Goal: Check status

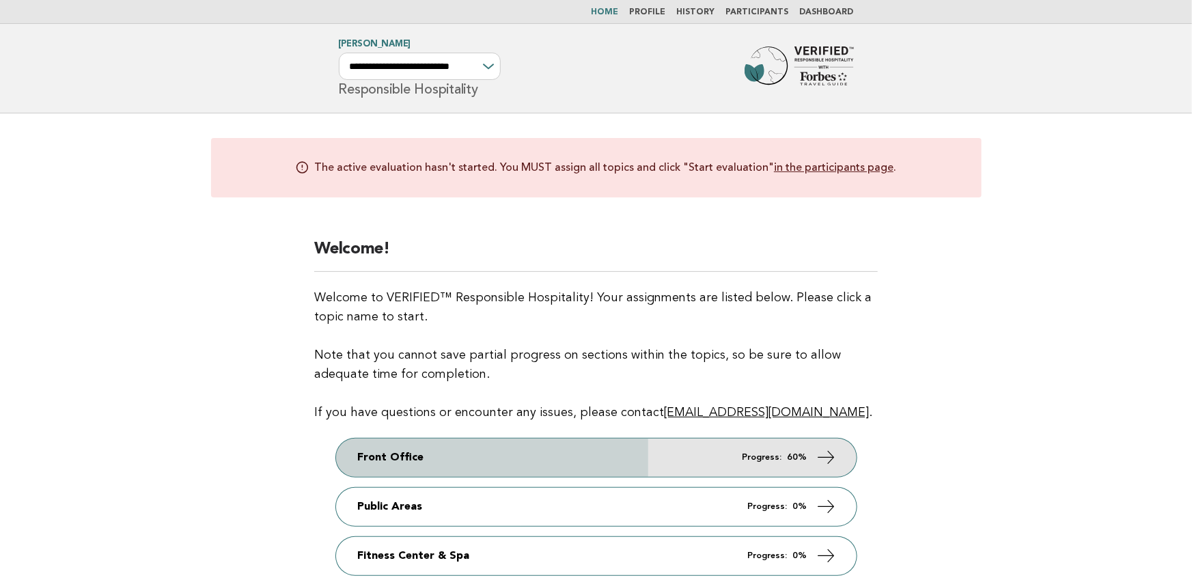
click at [676, 461] on link "Front Office Progress: 60%" at bounding box center [596, 458] width 521 height 38
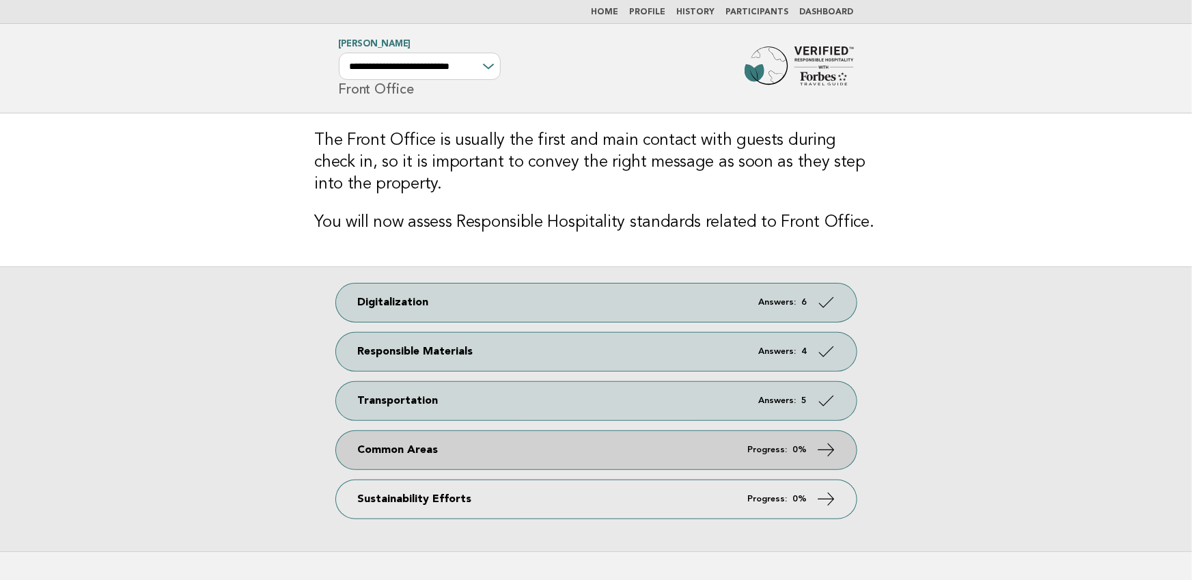
click at [692, 446] on link "Common Areas Progress: 0%" at bounding box center [596, 450] width 521 height 38
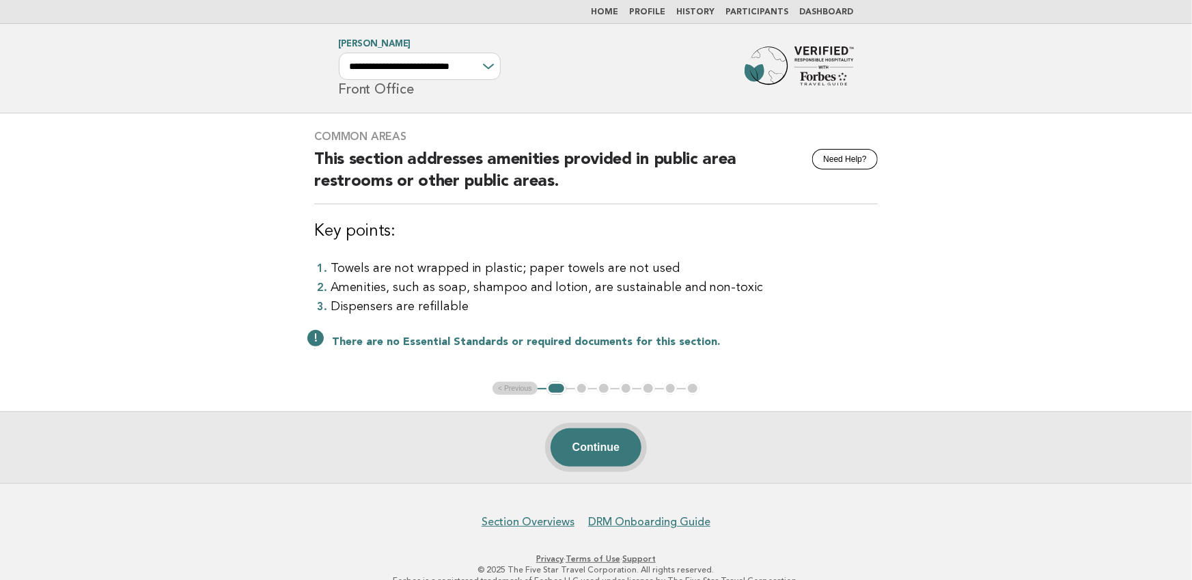
click at [583, 451] on button "Continue" at bounding box center [596, 447] width 91 height 38
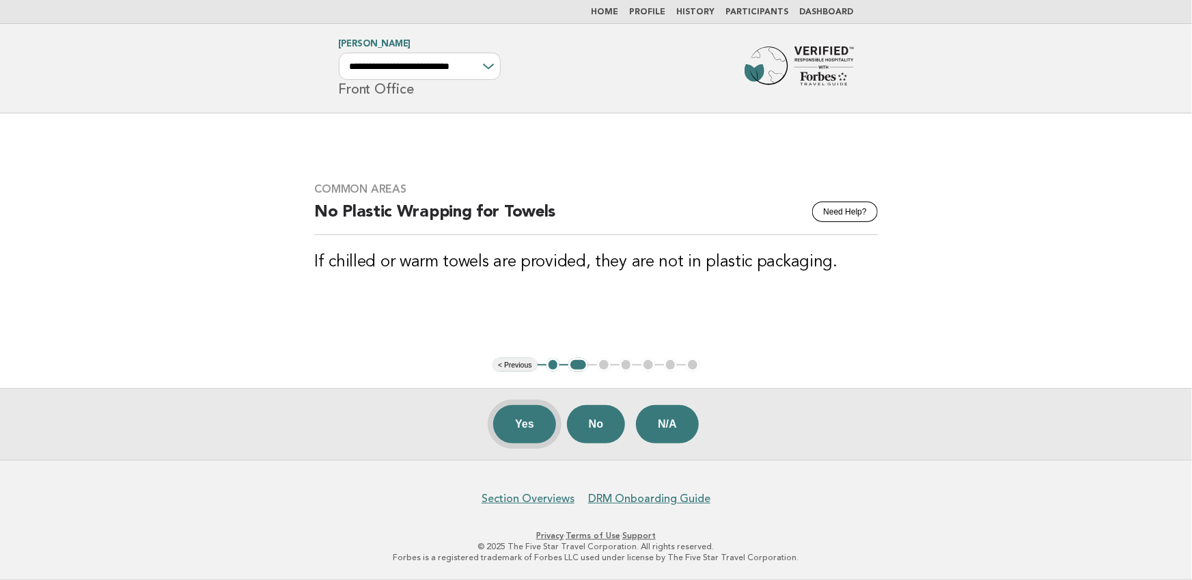
click at [526, 422] on button "Yes" at bounding box center [524, 424] width 63 height 38
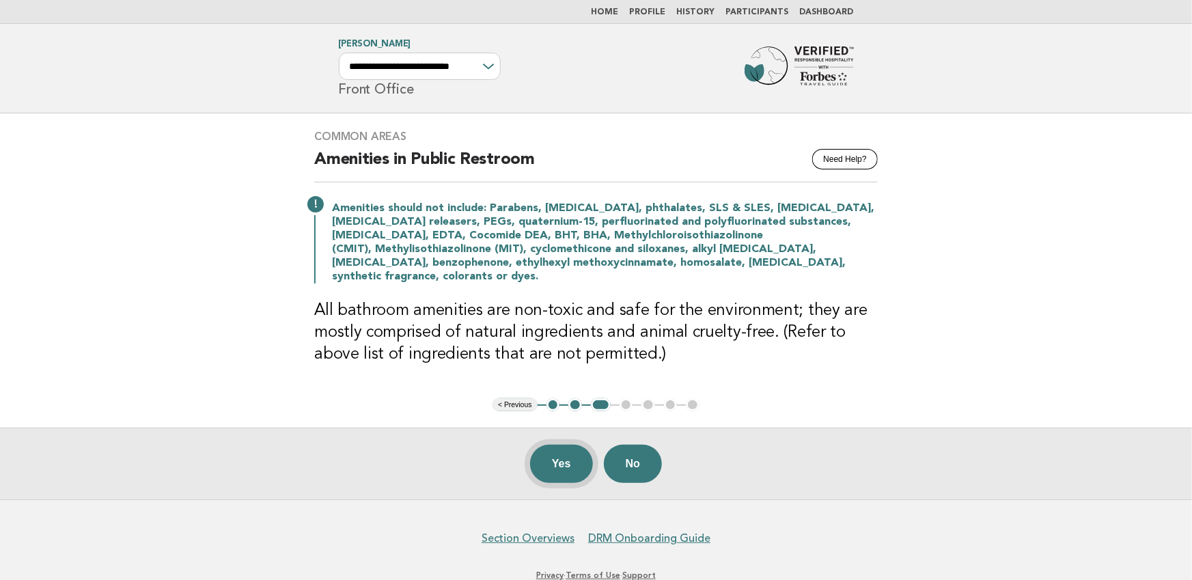
click at [562, 455] on button "Yes" at bounding box center [561, 464] width 63 height 38
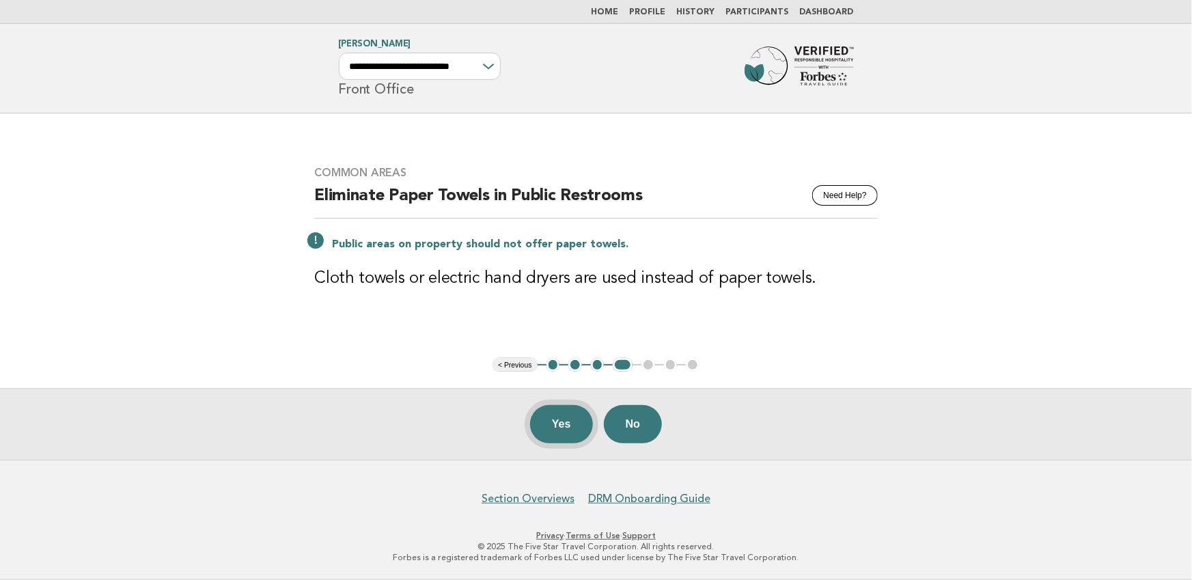
click at [553, 416] on button "Yes" at bounding box center [561, 424] width 63 height 38
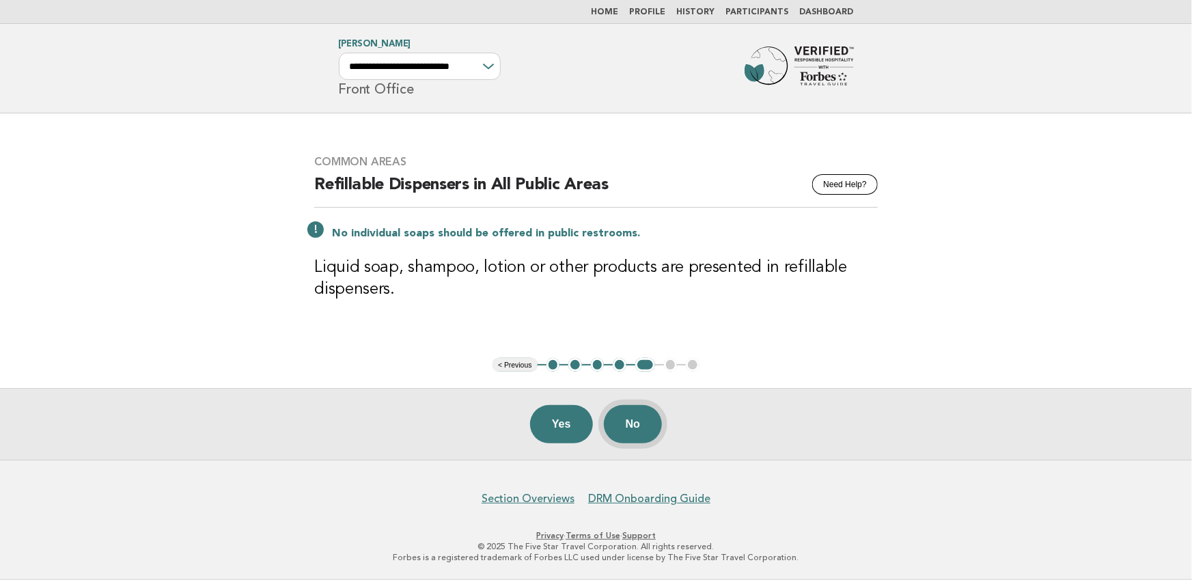
click at [638, 418] on button "No" at bounding box center [633, 424] width 58 height 38
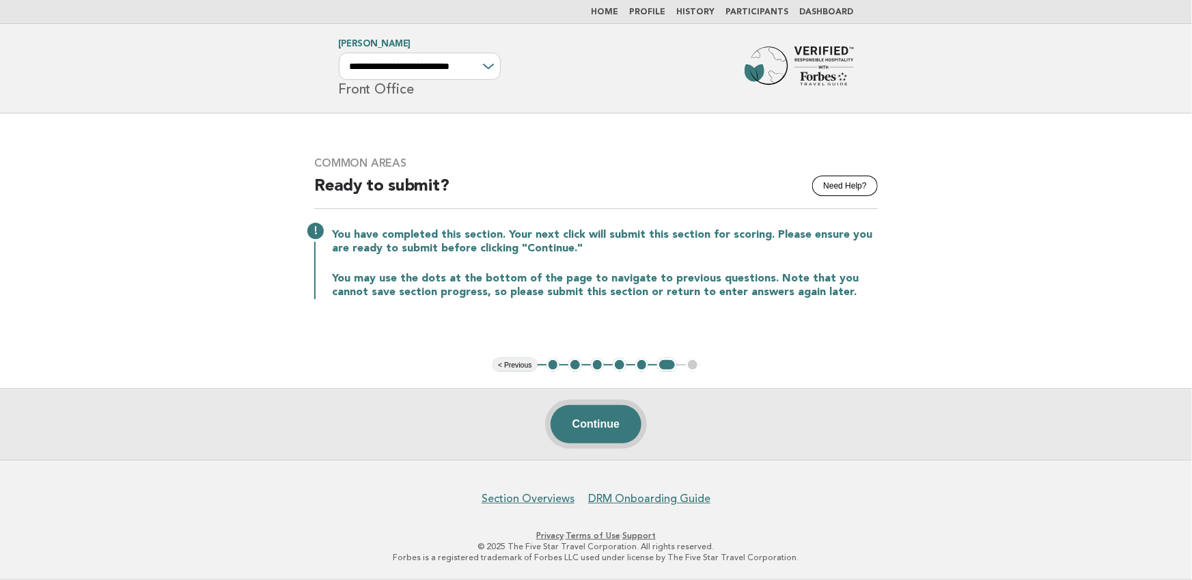
click at [617, 420] on button "Continue" at bounding box center [596, 424] width 91 height 38
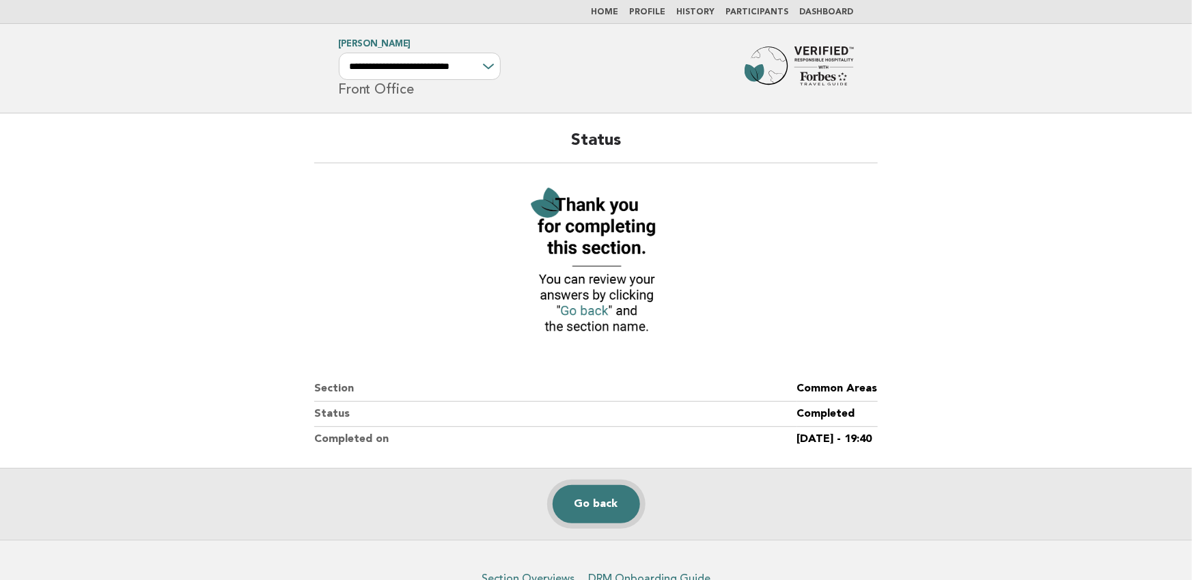
click at [618, 502] on link "Go back" at bounding box center [596, 504] width 87 height 38
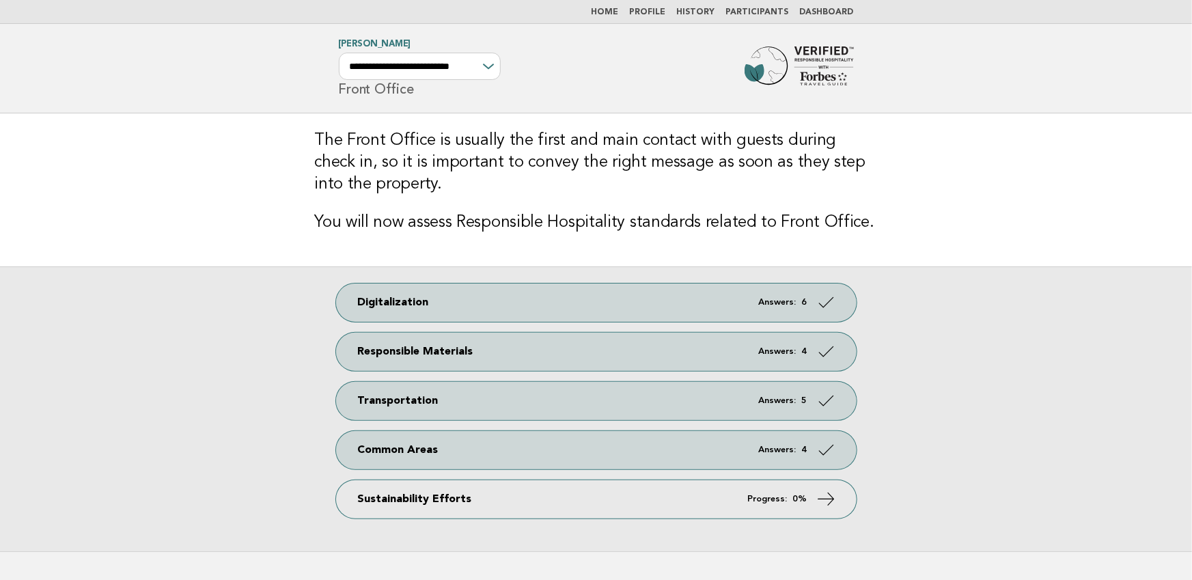
click at [611, 14] on link "Home" at bounding box center [605, 12] width 27 height 8
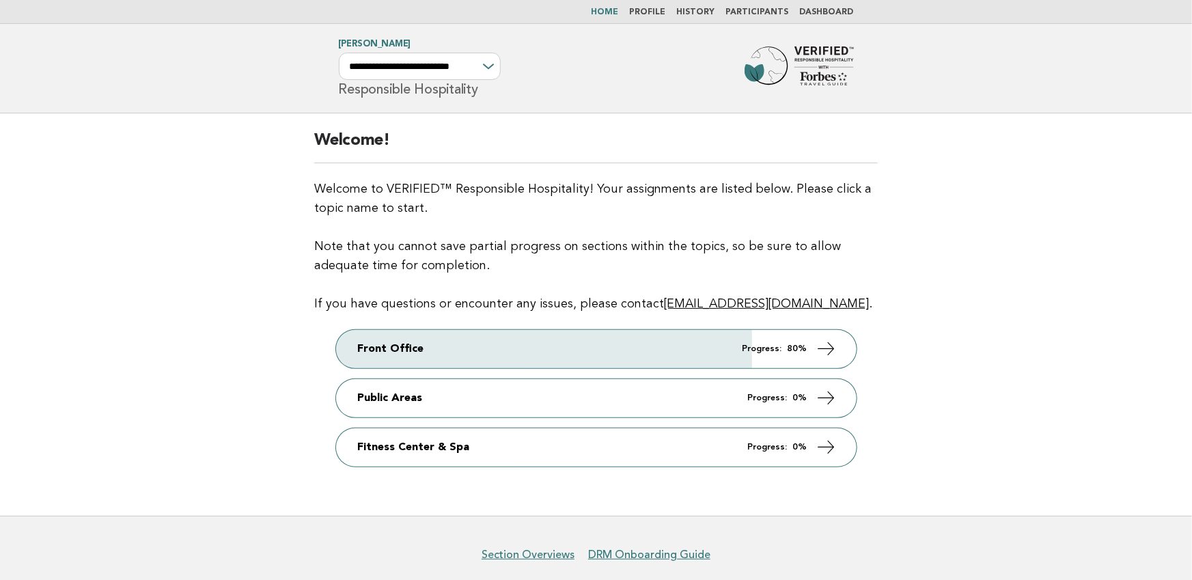
click at [666, 10] on link "Profile" at bounding box center [648, 12] width 36 height 8
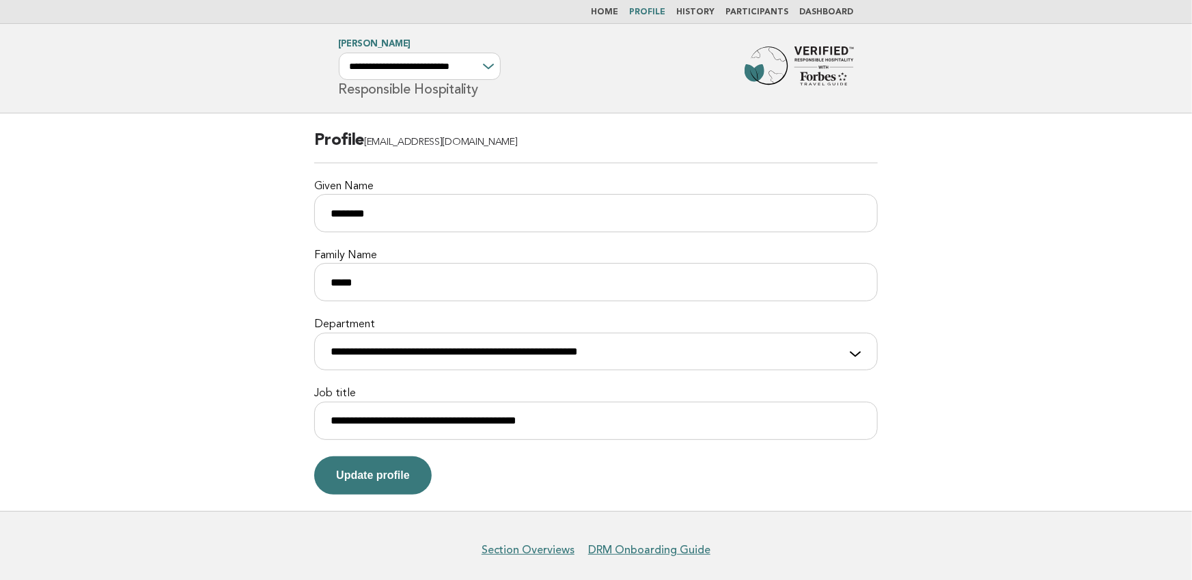
click at [712, 10] on link "History" at bounding box center [696, 12] width 38 height 8
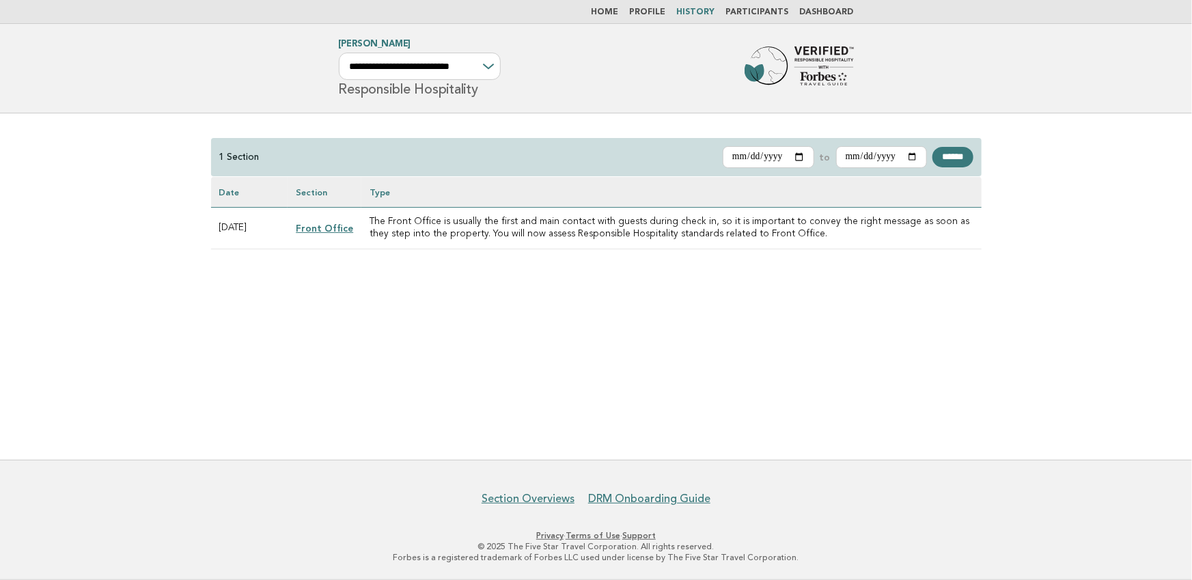
click at [772, 14] on link "Participants" at bounding box center [757, 12] width 63 height 8
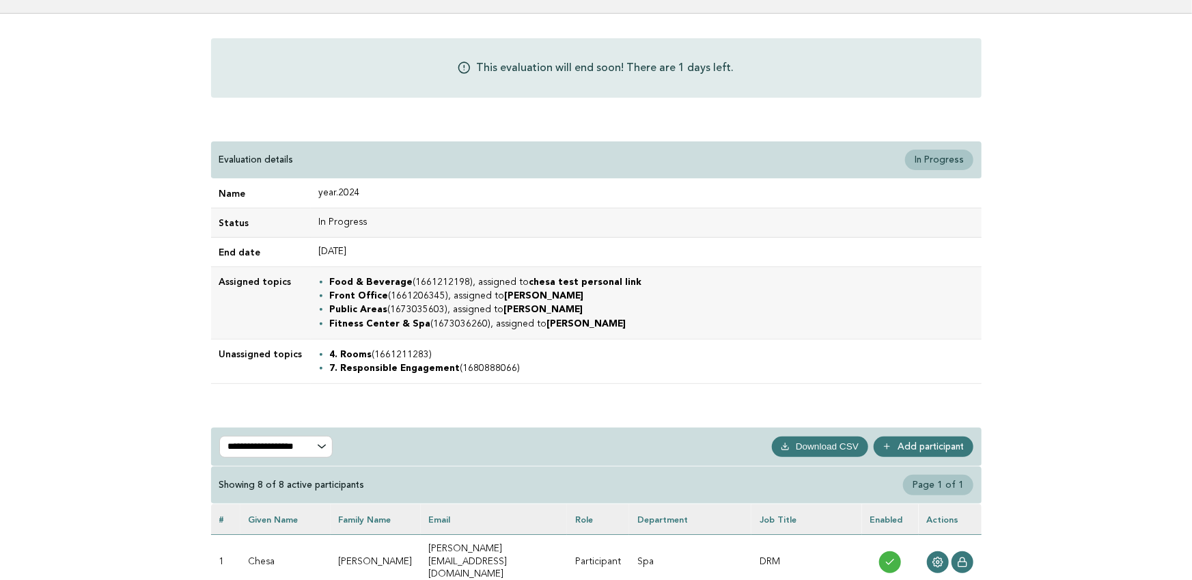
scroll to position [102, 0]
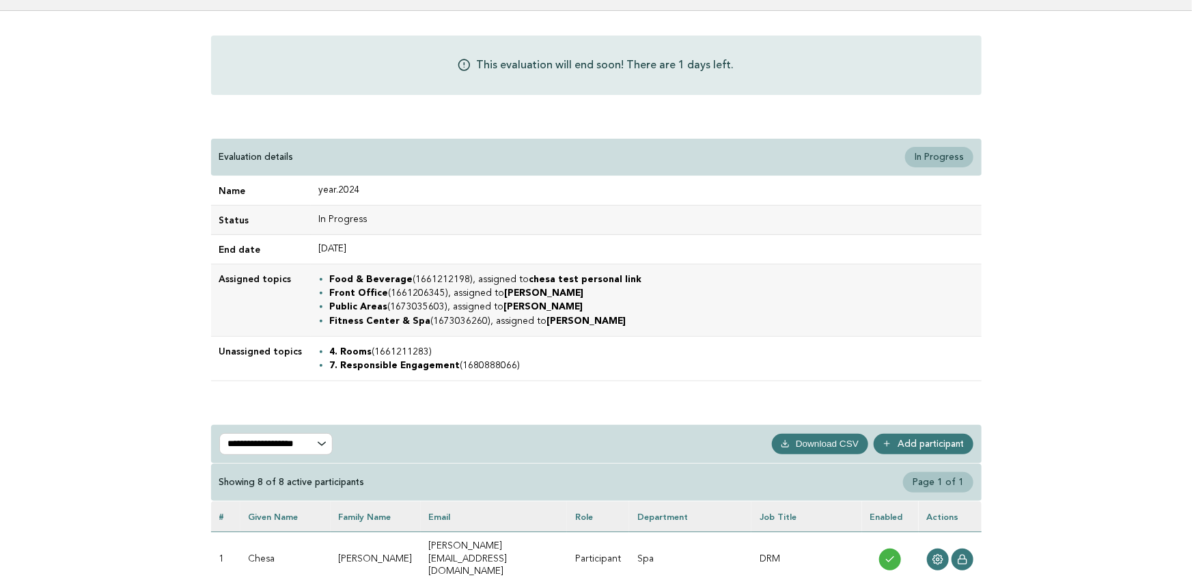
click at [934, 154] on p "In Progress" at bounding box center [939, 157] width 68 height 20
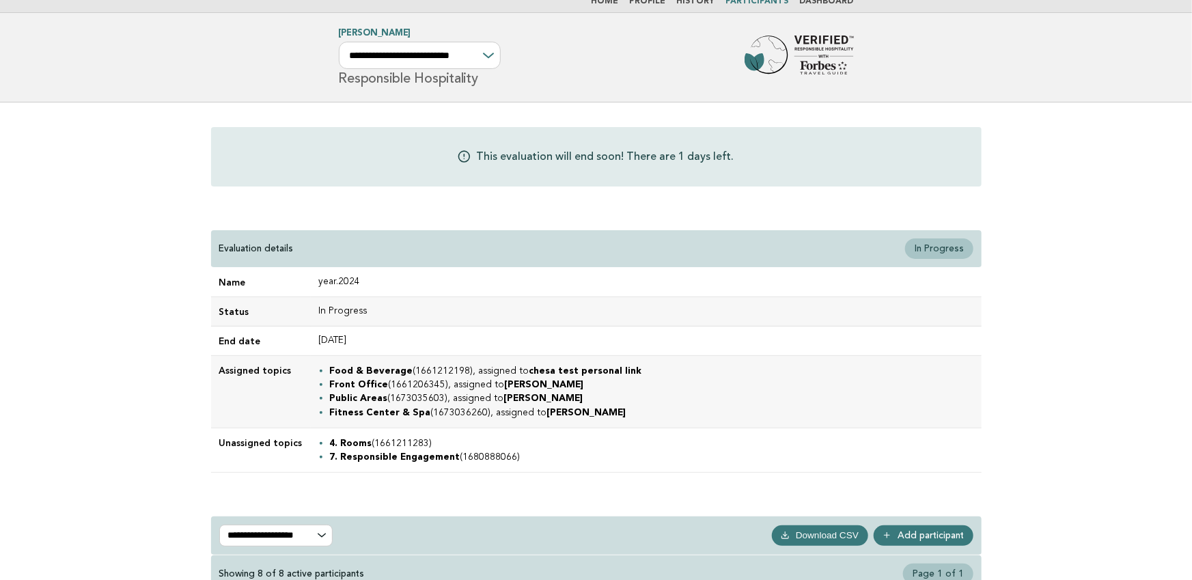
scroll to position [0, 0]
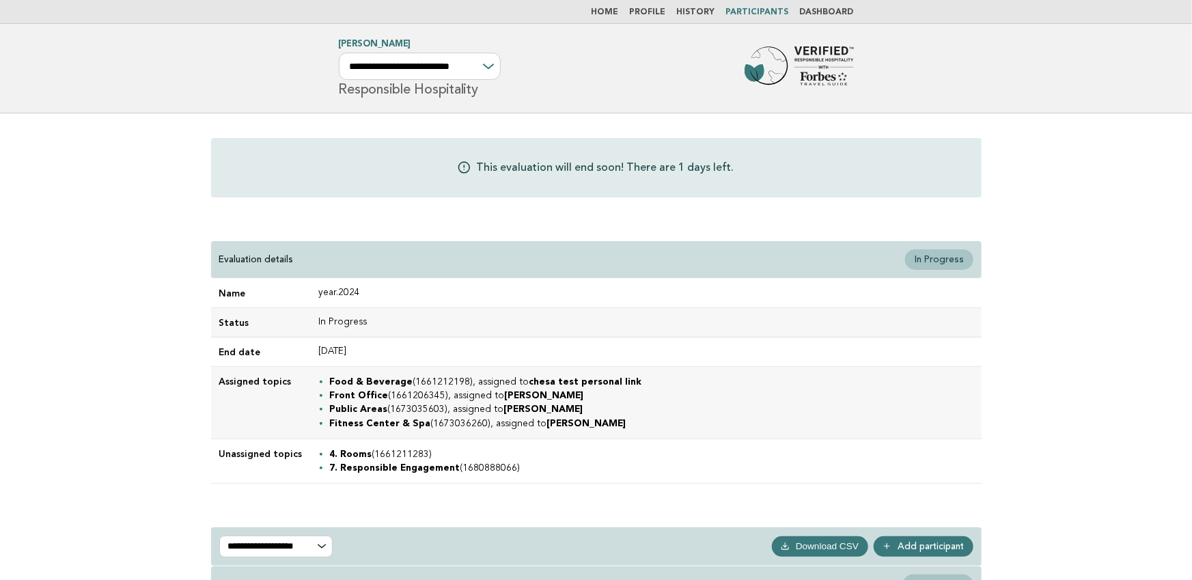
click at [818, 10] on link "Dashboard" at bounding box center [827, 12] width 54 height 8
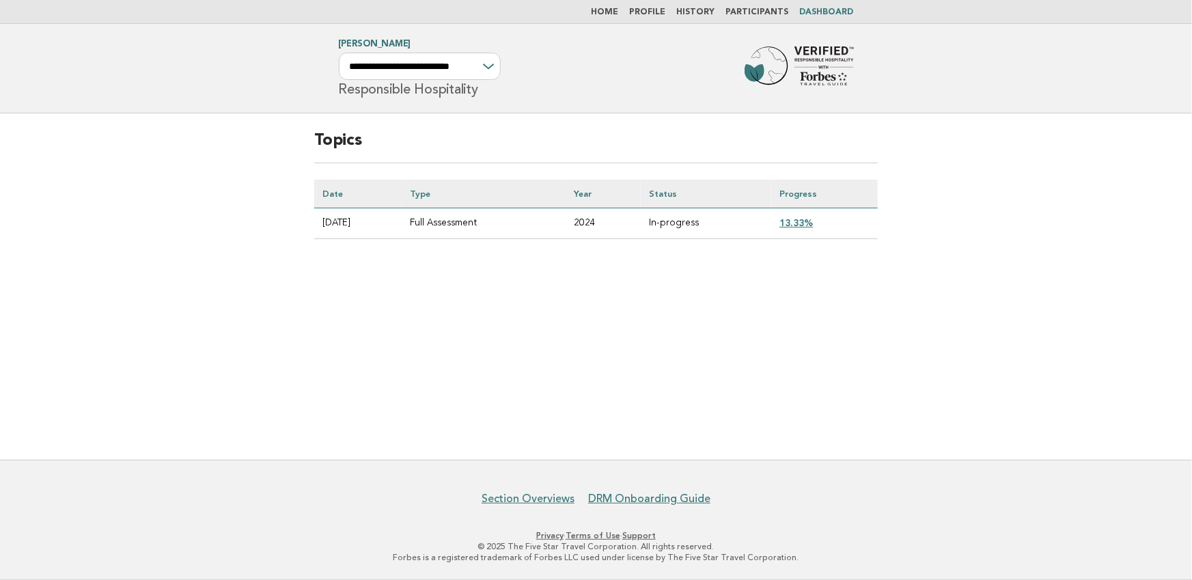
click at [804, 219] on link "13.33%" at bounding box center [796, 222] width 33 height 11
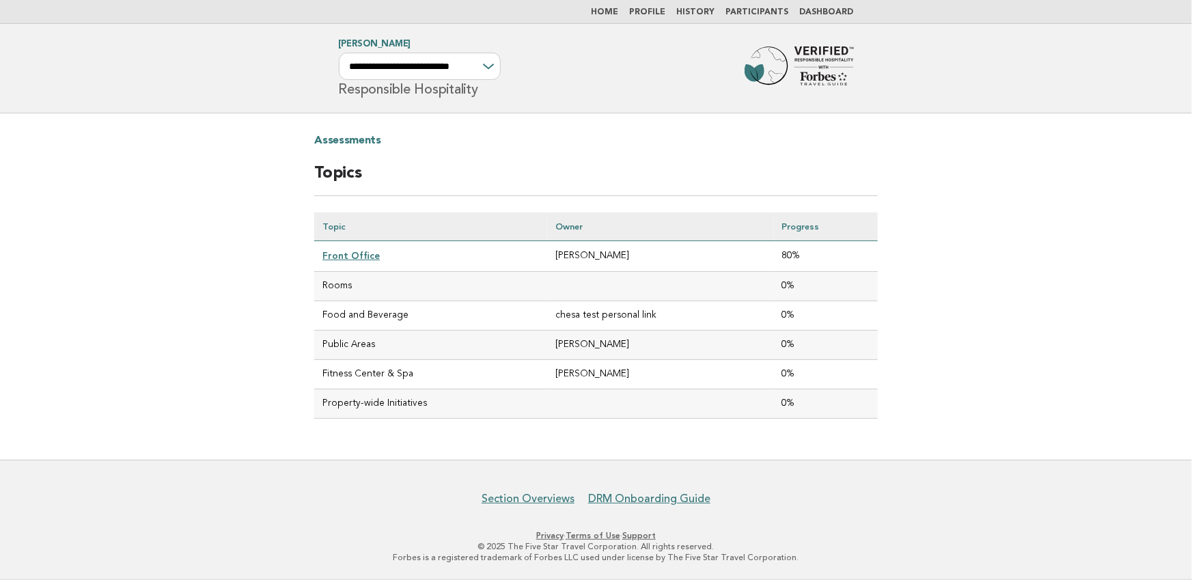
click at [883, 68] on header "**********" at bounding box center [596, 69] width 1192 height 90
